Goal: Information Seeking & Learning: Learn about a topic

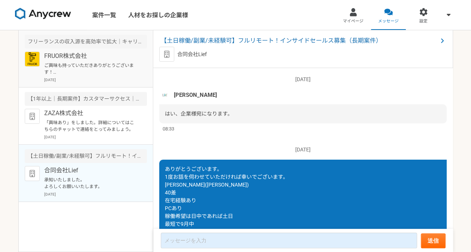
scroll to position [662, 0]
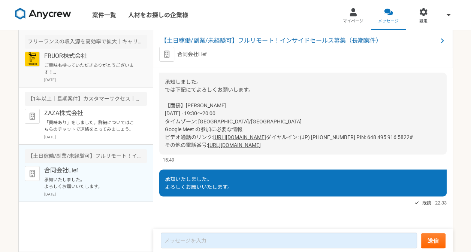
click at [120, 64] on p "ご興味も持っていただきありがとうございます！ FRUOR株式会社の[PERSON_NAME]です。 ぜひ一度オンラインにて詳細のご説明がでできればと思っており…" at bounding box center [90, 68] width 93 height 13
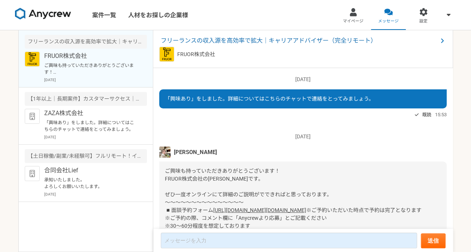
click at [44, 13] on img at bounding box center [43, 14] width 56 height 12
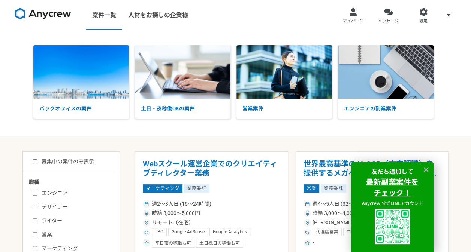
click at [52, 221] on label "ライター" at bounding box center [76, 221] width 86 height 8
click at [37, 221] on input "ライター" at bounding box center [35, 221] width 5 height 5
checkbox input "true"
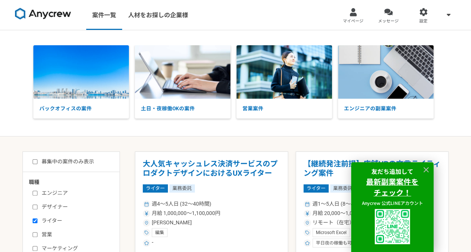
click at [46, 235] on label "営業" at bounding box center [76, 235] width 86 height 8
click at [37, 235] on input "営業" at bounding box center [35, 235] width 5 height 5
checkbox input "true"
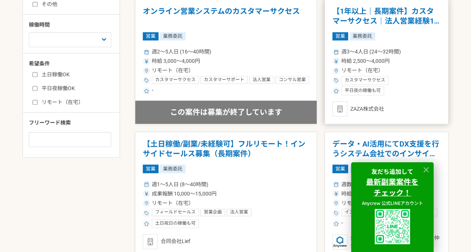
scroll to position [285, 0]
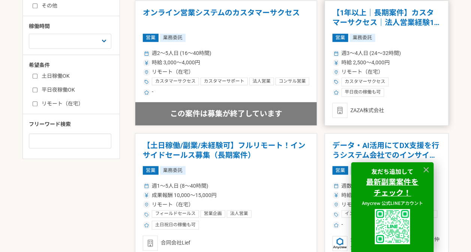
click at [343, 20] on h1 "【1年以上｜長期案件】カスタマーサクセス｜法人営業経験1年〜｜フルリモ◎" at bounding box center [386, 17] width 108 height 19
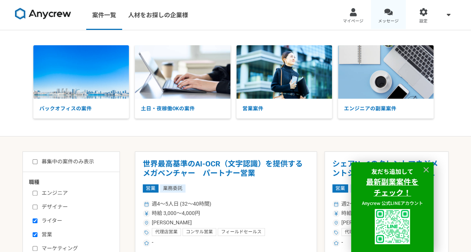
click at [391, 16] on link "メッセージ" at bounding box center [388, 15] width 35 height 30
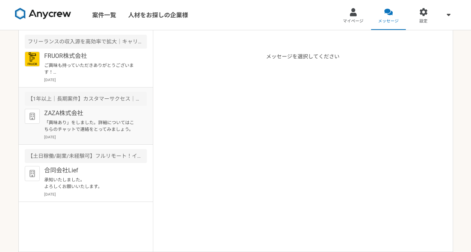
click at [82, 119] on div "ZAZA株式会社 「興味あり」をしました。詳細についてはこちらのチャットで連絡をとってみましょう。 [DATE]" at bounding box center [95, 124] width 103 height 31
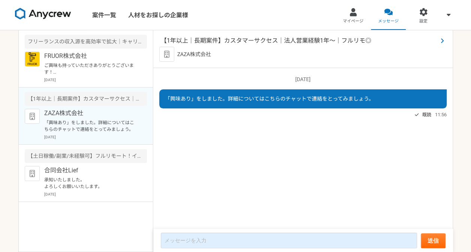
click at [180, 43] on span "【1年以上｜長期案件】カスタマーサクセス｜法人営業経験1年〜｜フルリモ◎" at bounding box center [299, 40] width 277 height 9
